Goal: Task Accomplishment & Management: Manage account settings

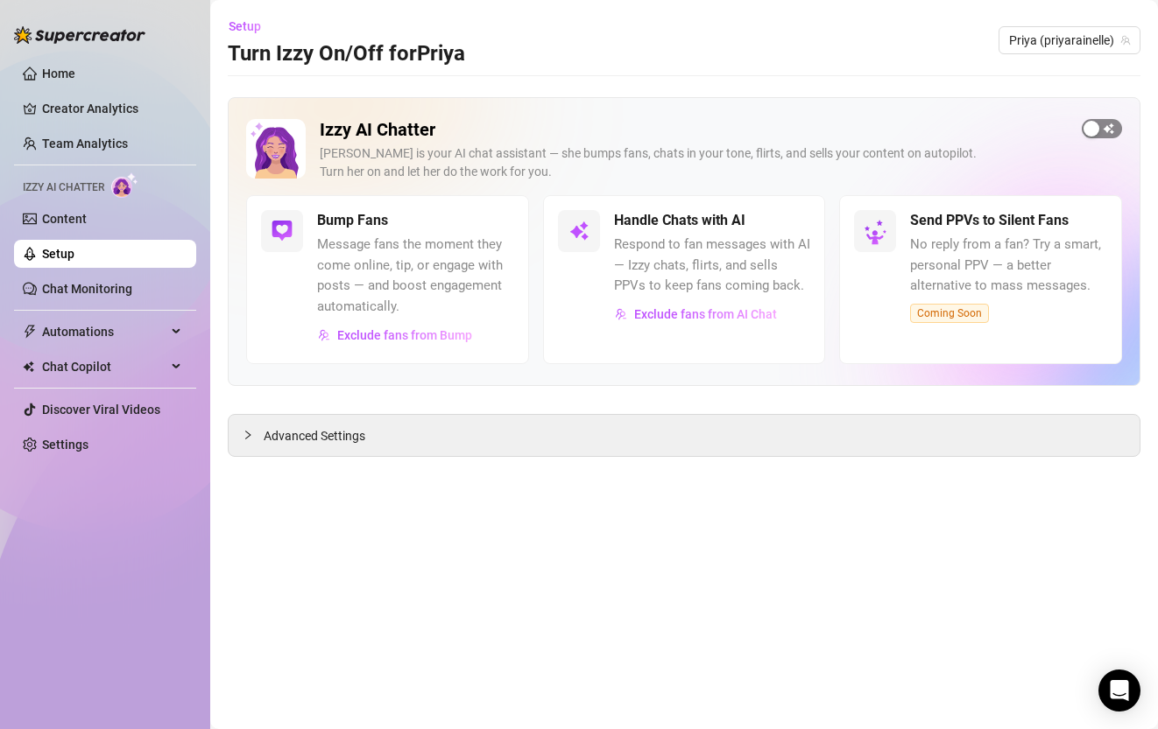
click at [1106, 133] on span "button" at bounding box center [1101, 128] width 40 height 19
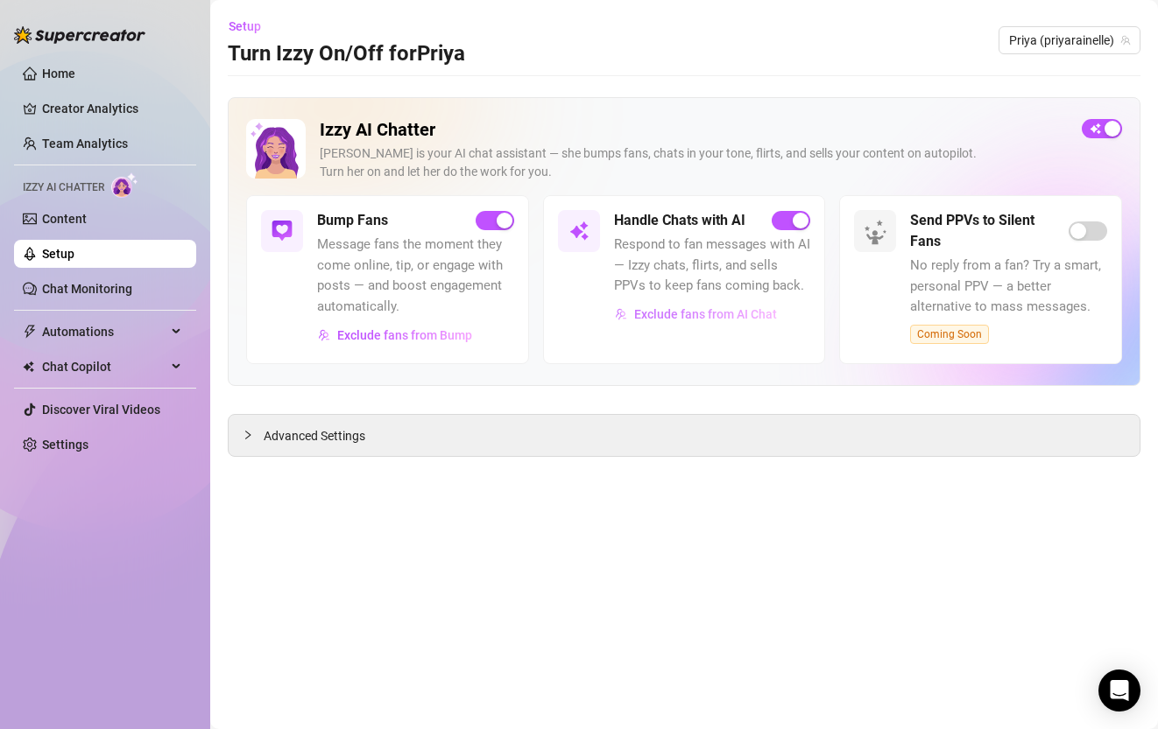
click at [733, 317] on span "Exclude fans from AI Chat" at bounding box center [705, 314] width 143 height 14
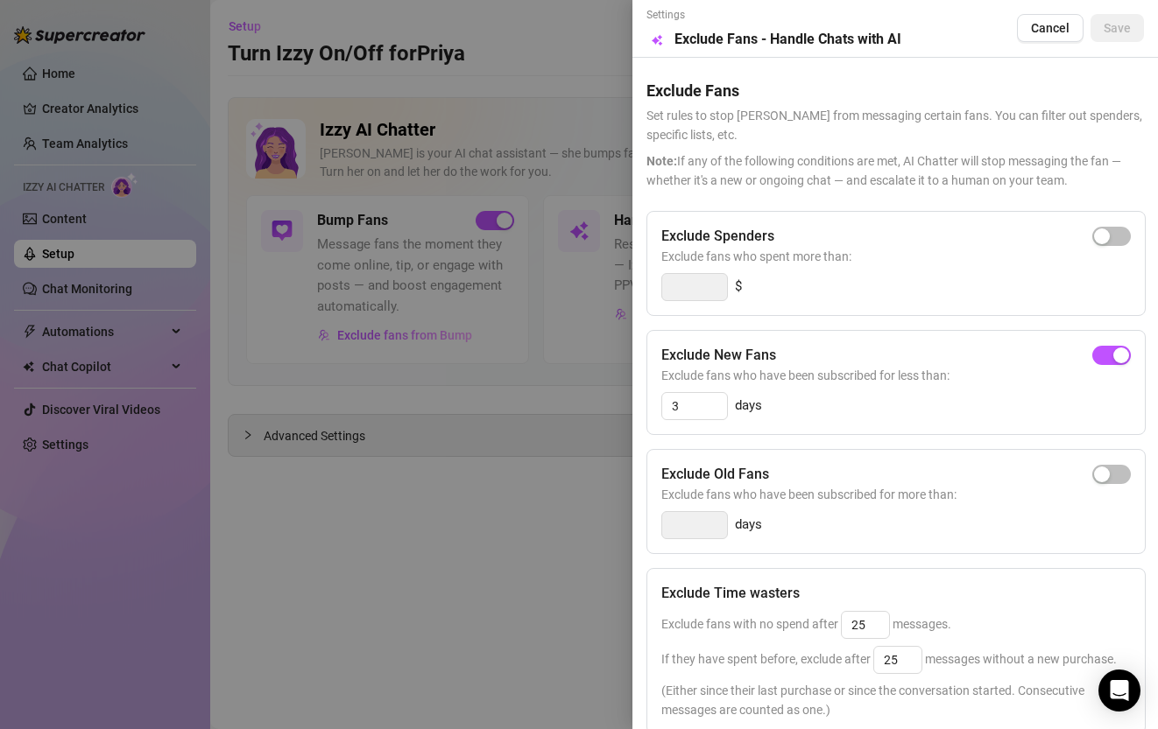
scroll to position [221, 0]
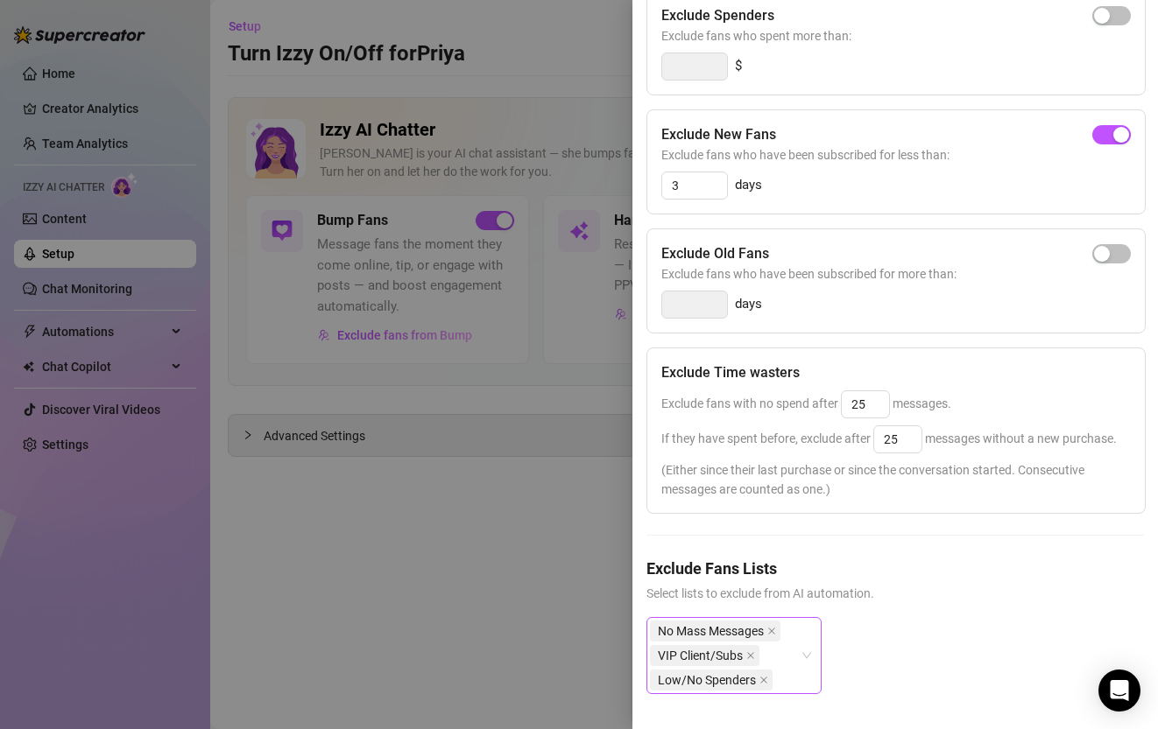
click at [788, 656] on div "No Mass Messages VIP Client/Subs Low/No Spenders" at bounding box center [725, 656] width 150 height 74
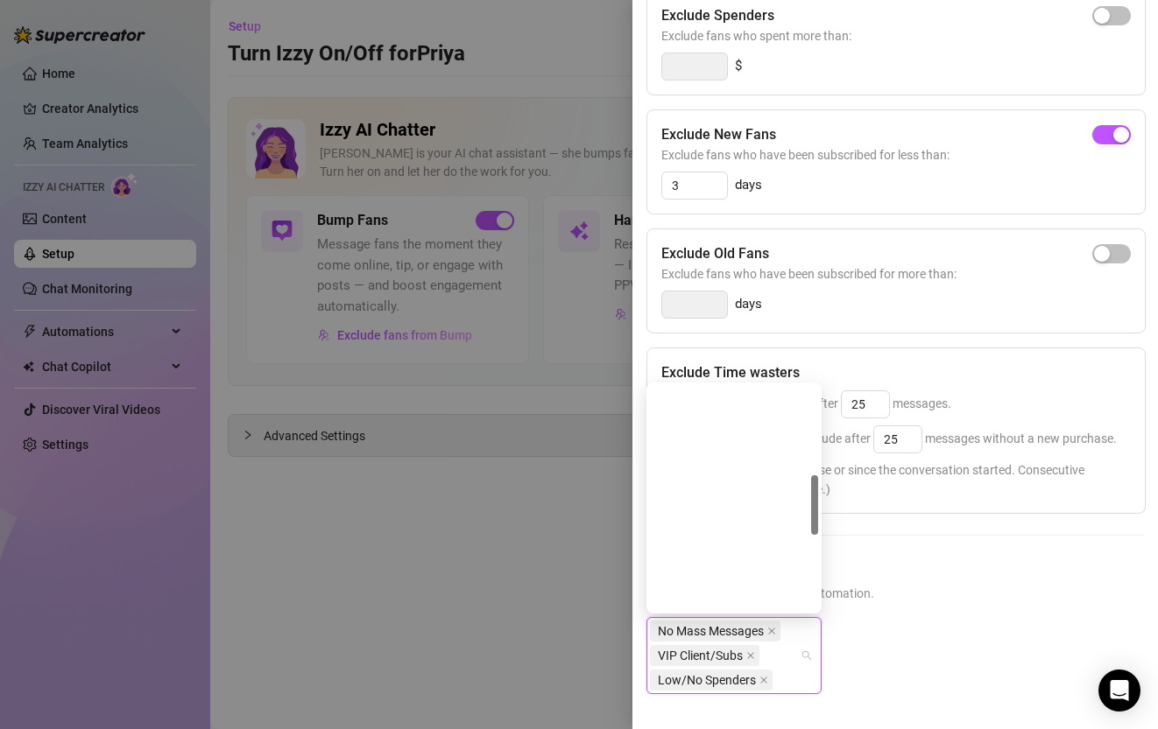
scroll to position [0, 0]
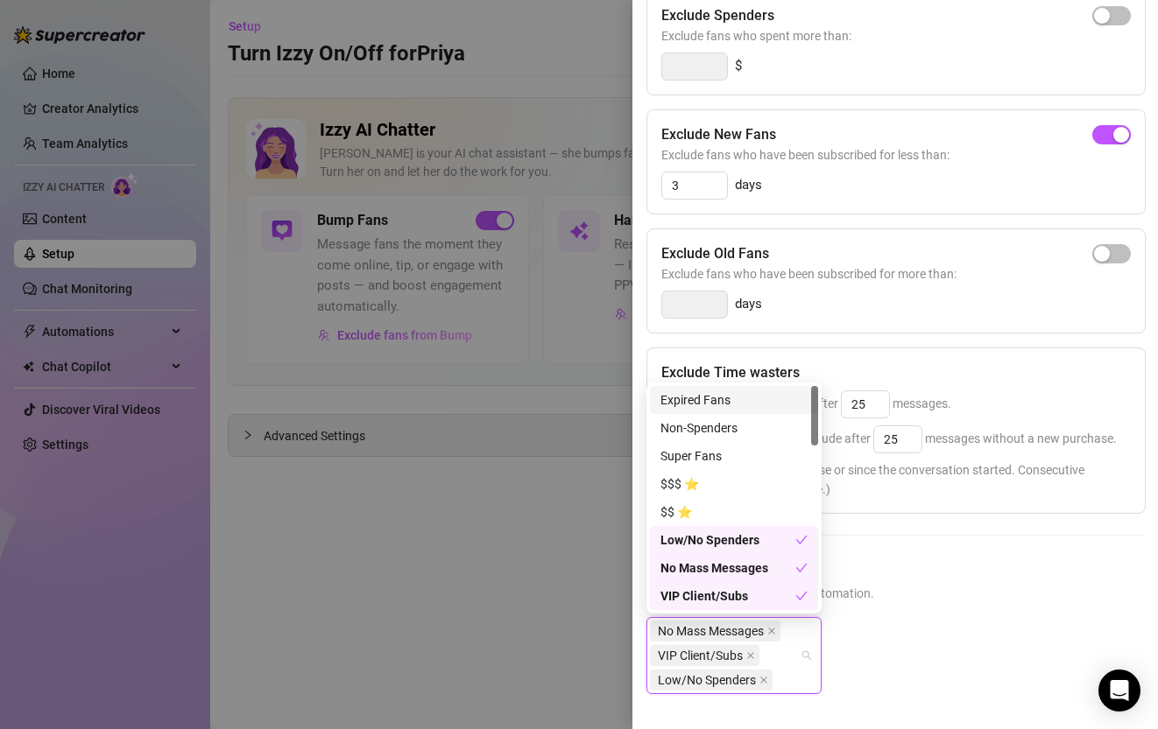
click at [708, 395] on div "Expired Fans" at bounding box center [733, 400] width 147 height 19
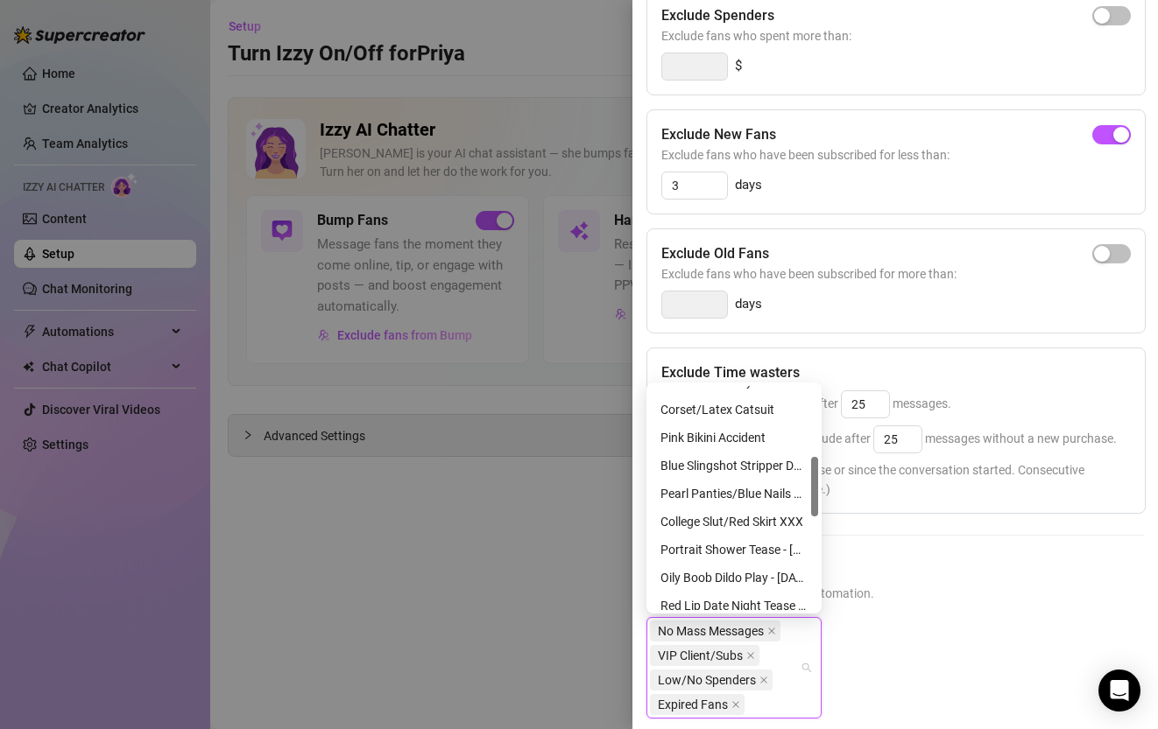
scroll to position [616, 0]
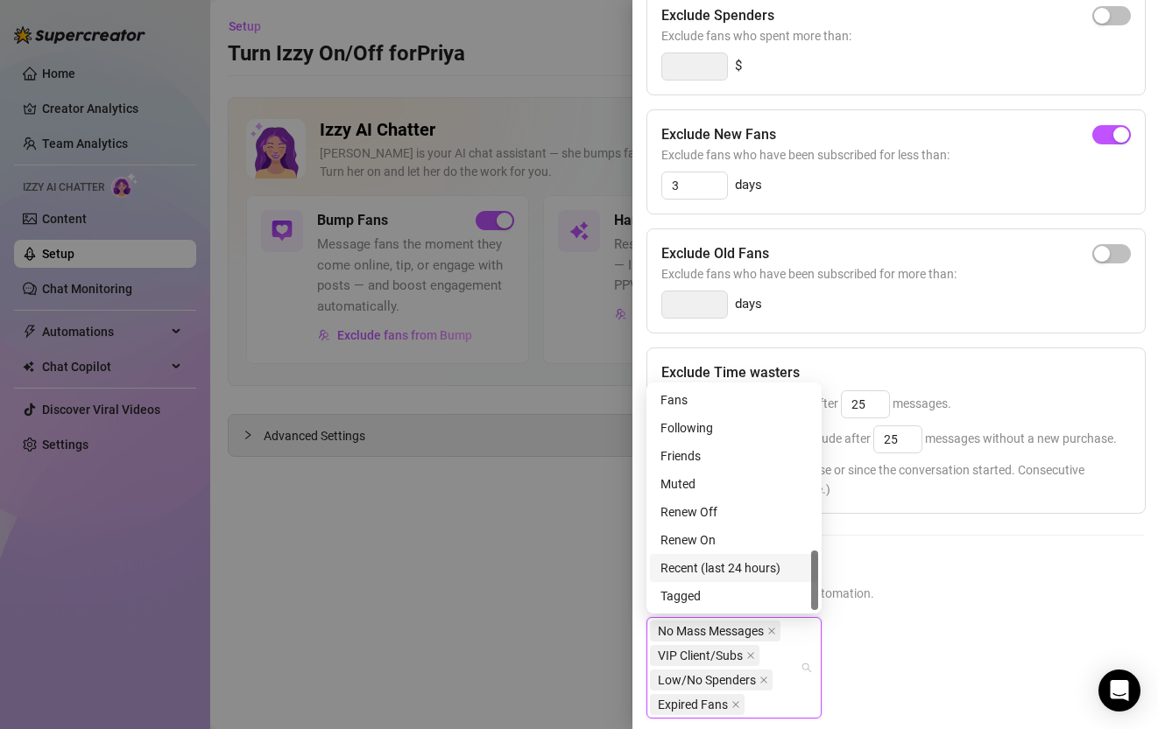
click at [763, 567] on div "Recent (last 24 hours)" at bounding box center [733, 568] width 147 height 19
click at [898, 615] on div "Exclude Fans Lists Select lists to exclude from AI automation. No Mass Messages…" at bounding box center [894, 664] width 497 height 215
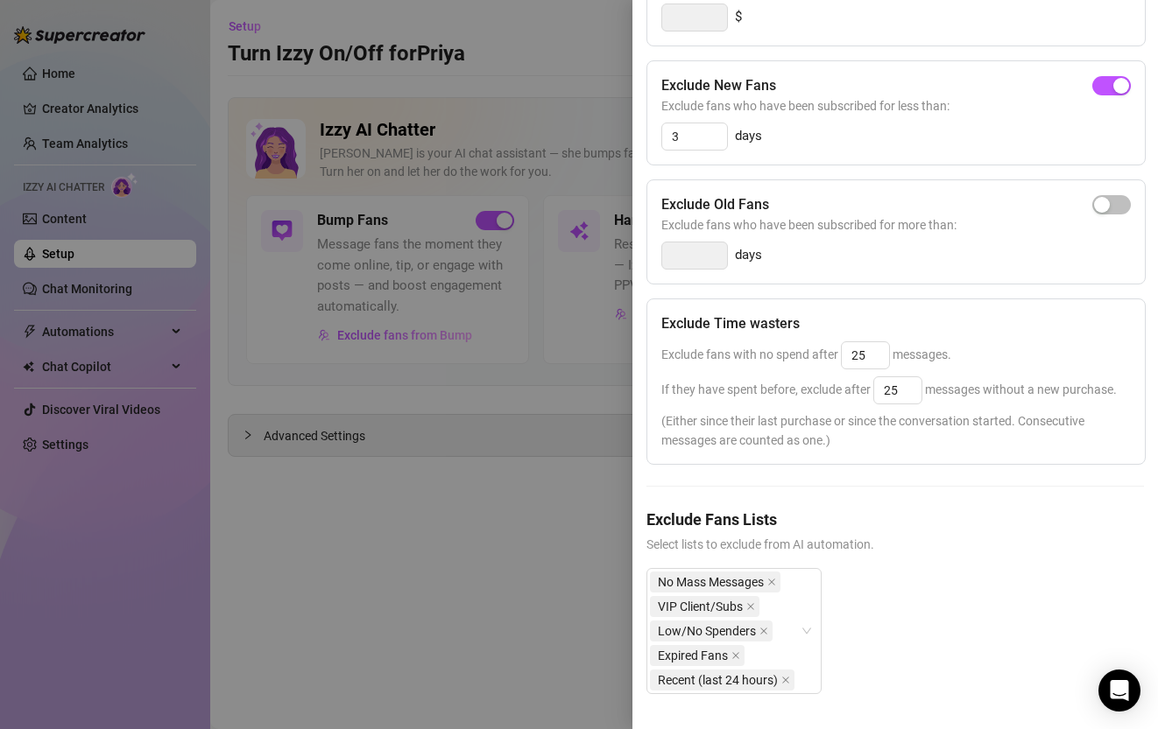
scroll to position [0, 0]
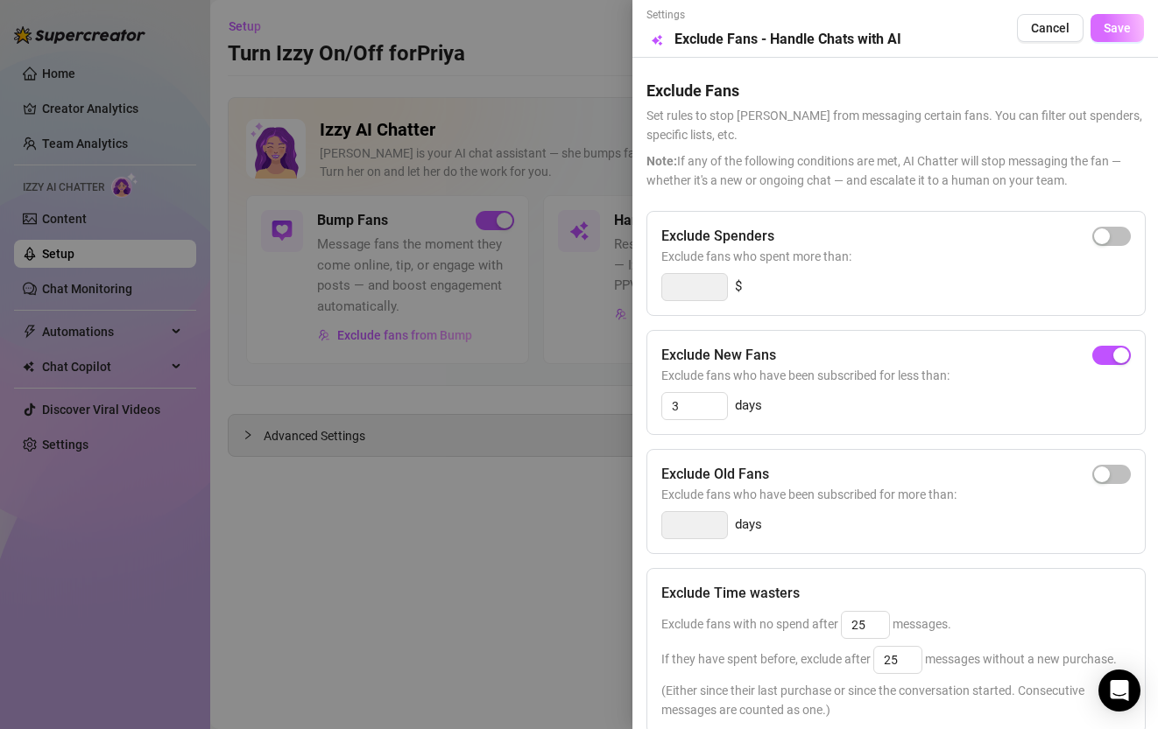
click at [1120, 25] on span "Save" at bounding box center [1116, 28] width 27 height 14
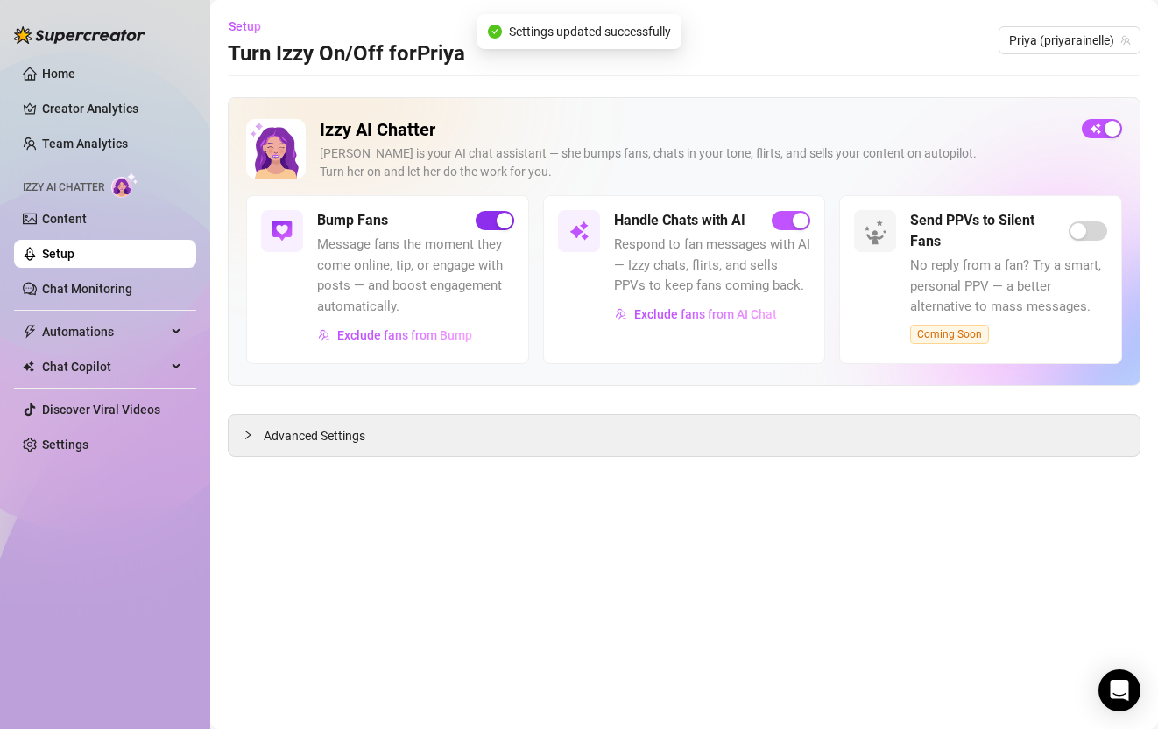
click at [499, 222] on div "button" at bounding box center [504, 221] width 16 height 16
click at [499, 222] on span "button" at bounding box center [494, 220] width 39 height 19
click at [493, 223] on button "button" at bounding box center [494, 220] width 39 height 19
click at [675, 308] on span "Exclude fans from AI Chat" at bounding box center [705, 314] width 143 height 14
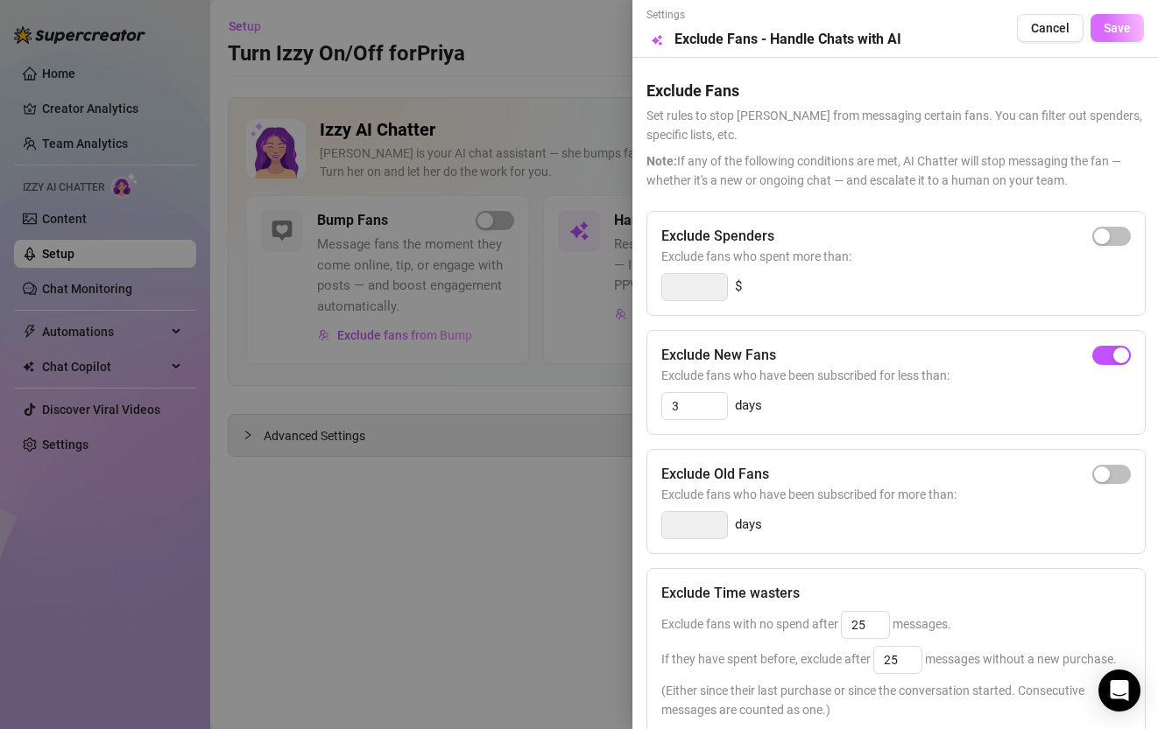
click at [1137, 32] on button "Save" at bounding box center [1116, 28] width 53 height 28
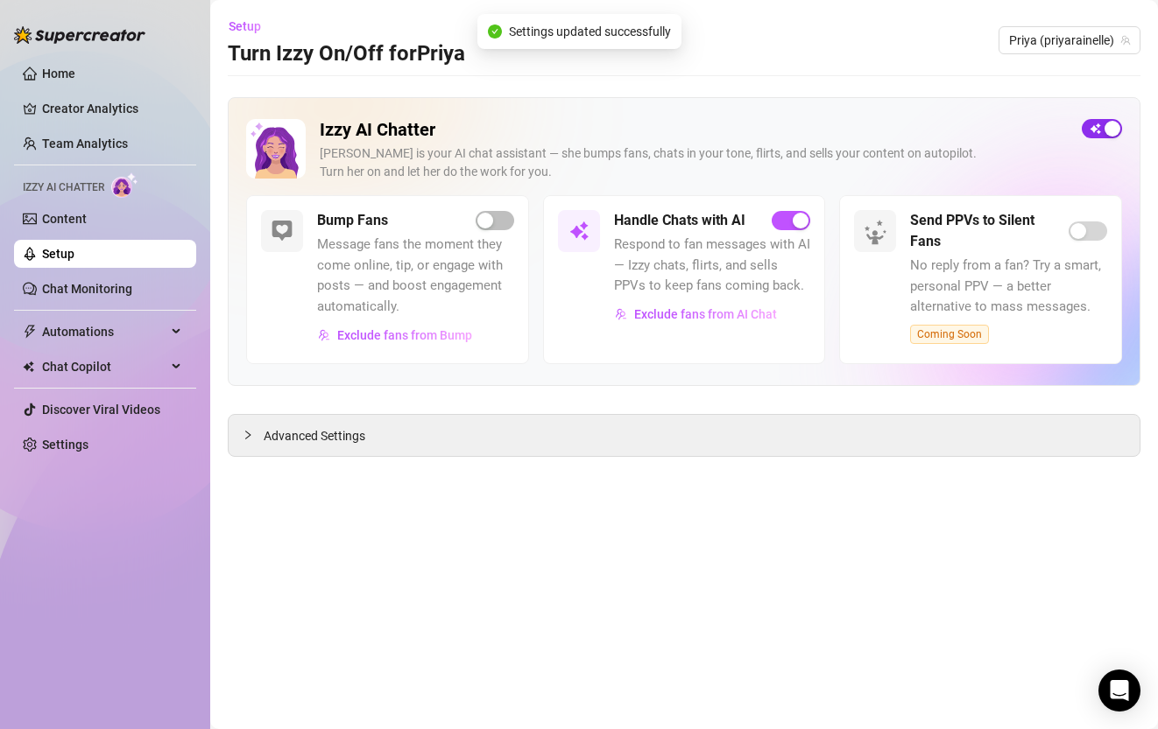
click at [1104, 136] on div "button" at bounding box center [1112, 129] width 16 height 16
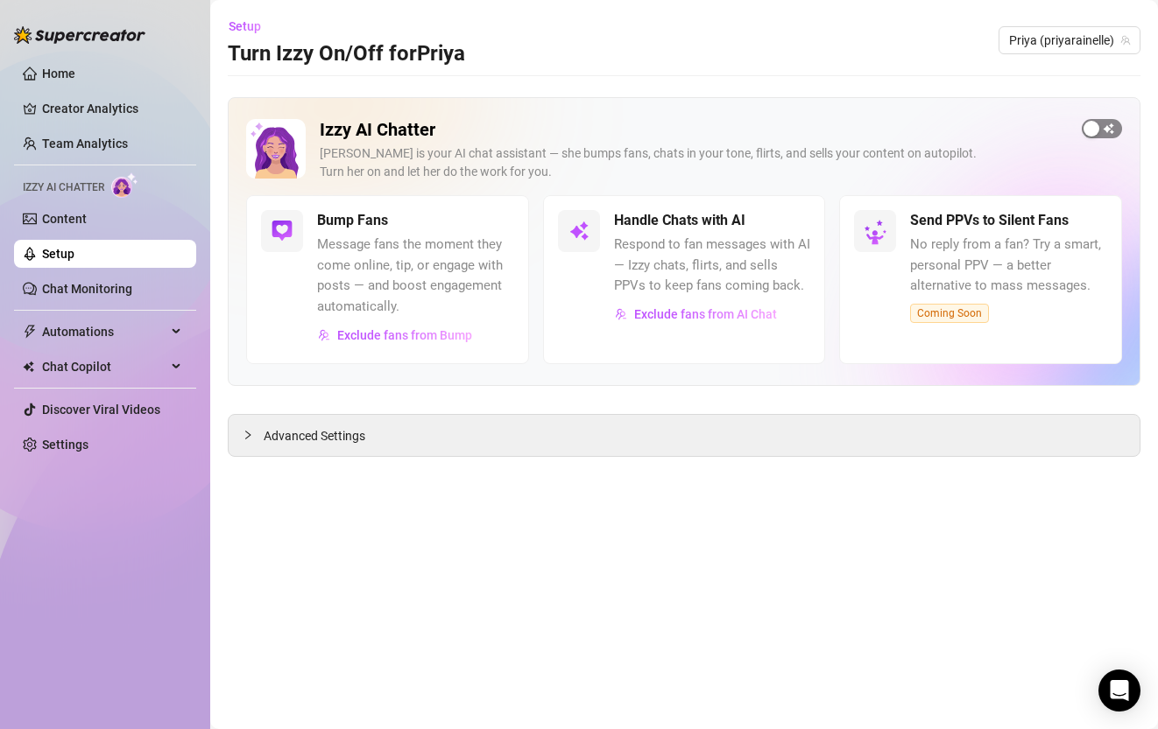
click at [1092, 124] on div "button" at bounding box center [1091, 129] width 16 height 16
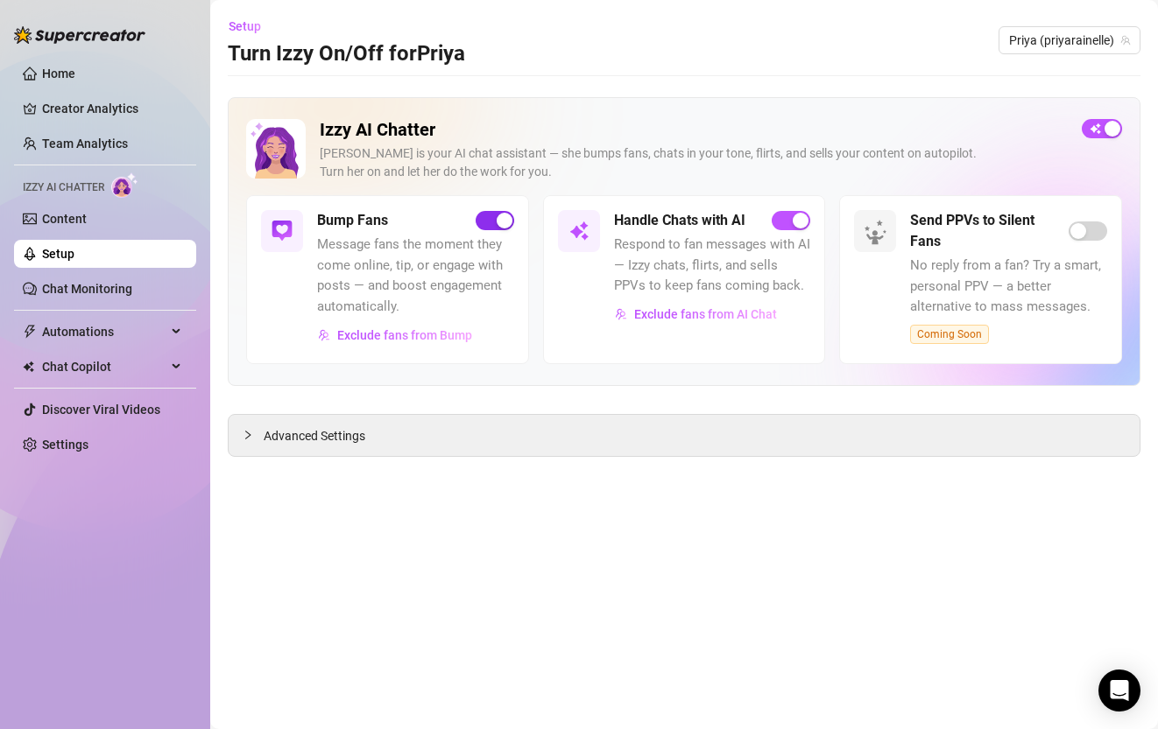
click at [496, 222] on button "button" at bounding box center [494, 220] width 39 height 19
